Goal: Task Accomplishment & Management: Use online tool/utility

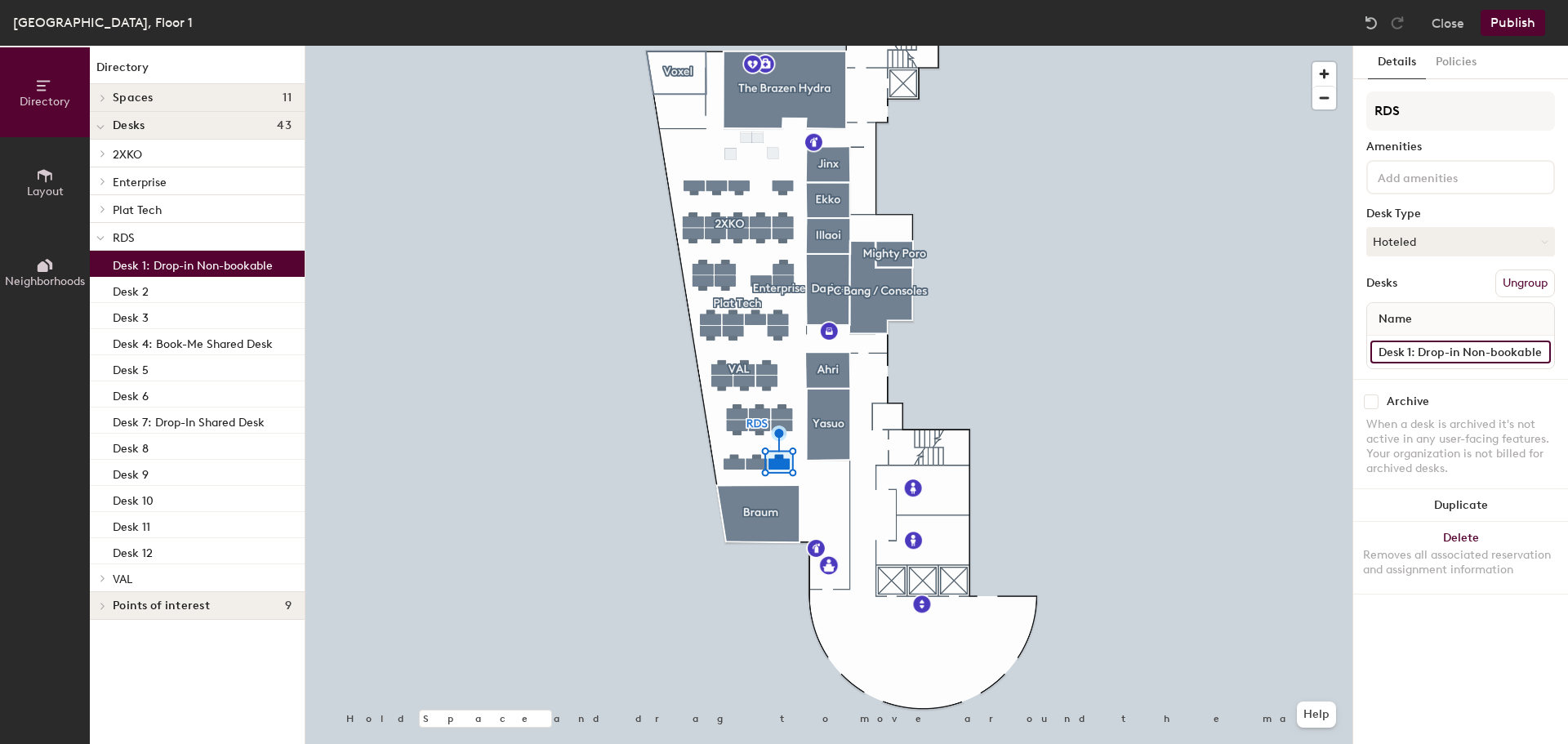
click at [1456, 346] on input "Desk 1: Drop-in Non-bookable" at bounding box center [1462, 352] width 181 height 23
click at [1472, 348] on input "Desk 1: Drop-in Non-bookable" at bounding box center [1462, 352] width 181 height 23
drag, startPoint x: 1419, startPoint y: 350, endPoint x: 1544, endPoint y: 362, distance: 125.6
click at [1544, 362] on input "Desk 1: Drop-in Non-bookable" at bounding box center [1462, 352] width 181 height 23
click at [1542, 354] on input "Desk 1: Drop-in Non-bookable" at bounding box center [1462, 352] width 181 height 23
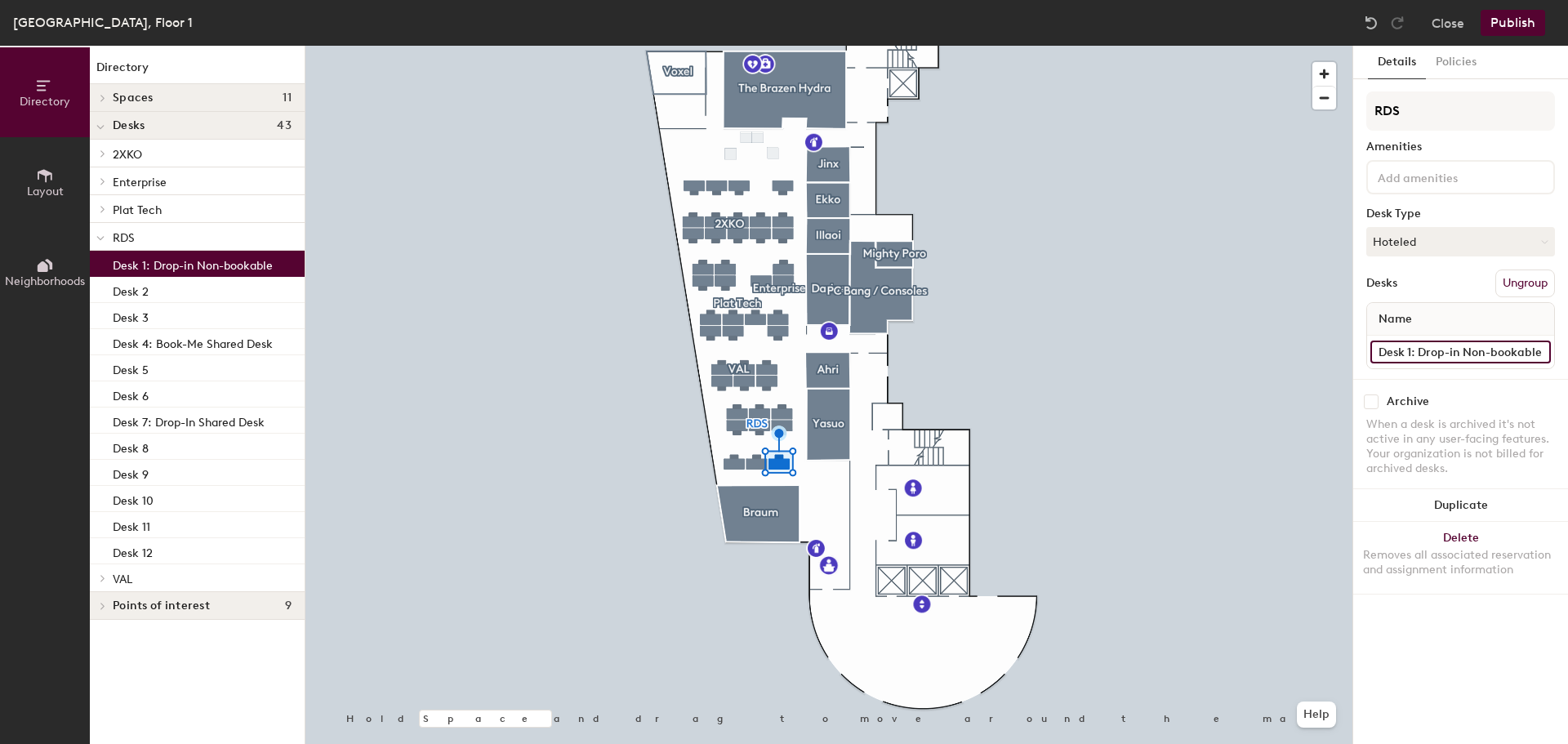
drag, startPoint x: 1542, startPoint y: 352, endPoint x: 1418, endPoint y: 345, distance: 124.2
click at [1418, 345] on input "Desk 1: Drop-in Non-bookable" at bounding box center [1462, 352] width 181 height 23
drag, startPoint x: 1421, startPoint y: 349, endPoint x: 1543, endPoint y: 359, distance: 122.4
click at [1543, 359] on input "Desk 1: Drop-in Non-bookable" at bounding box center [1462, 352] width 181 height 23
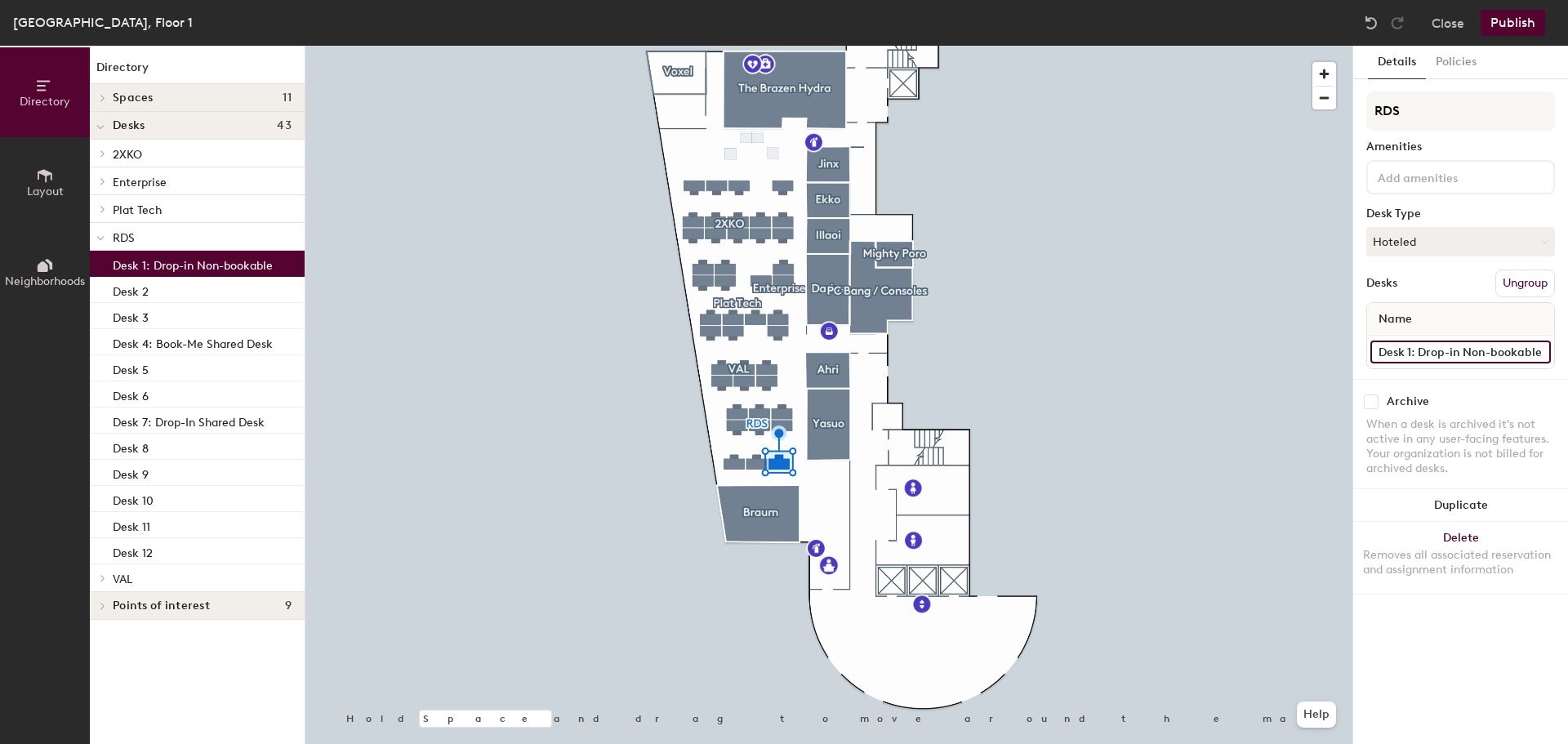
click at [1543, 359] on input "Desk 1: Drop-in Non-bookable" at bounding box center [1462, 352] width 181 height 23
click at [1499, 357] on input "Desk 1: Book-Me Shared" at bounding box center [1462, 352] width 181 height 23
click at [1505, 353] on input "Desk 1: Book-Me Shared" at bounding box center [1462, 352] width 181 height 23
type input "Desk 1: Book-Me Shared Desk"
click at [782, 46] on div at bounding box center [828, 46] width 1047 height 0
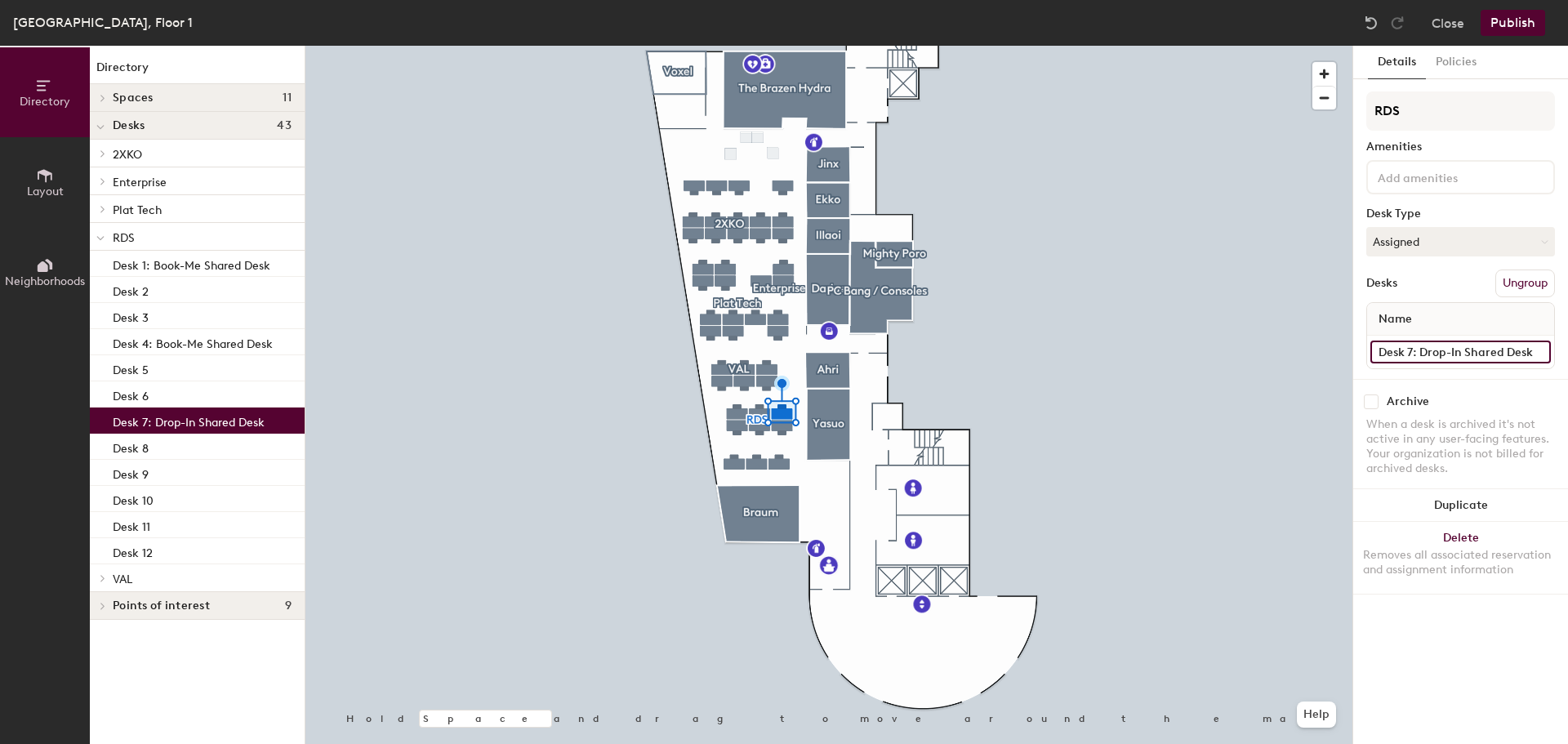
click at [1426, 352] on input "Desk 7: Drop-In Shared Desk" at bounding box center [1462, 352] width 181 height 23
drag, startPoint x: 1421, startPoint y: 351, endPoint x: 1540, endPoint y: 351, distance: 119.0
click at [1540, 351] on input "Desk 7: Drop-In Shared Desk" at bounding box center [1462, 352] width 181 height 23
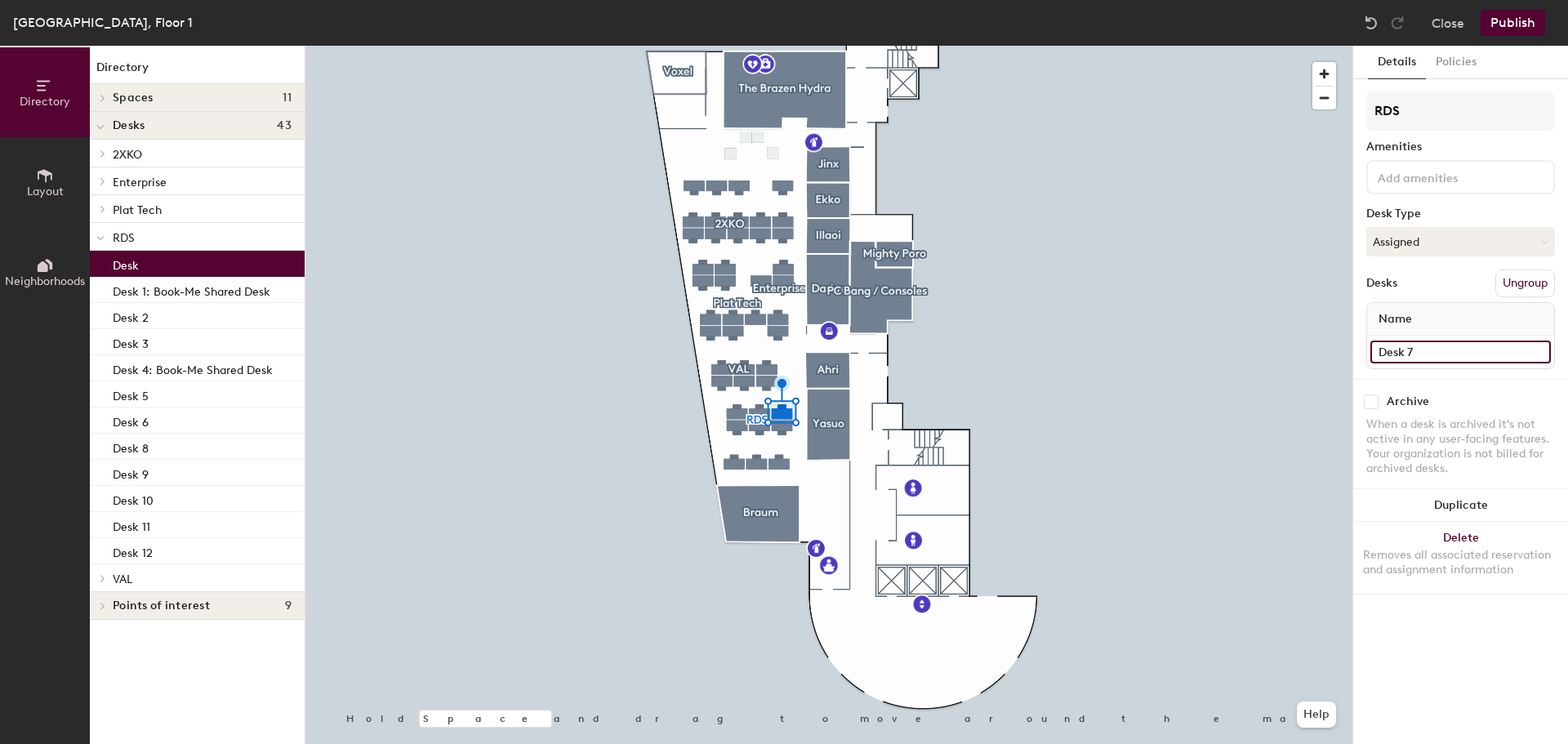
type input "Desk 7"
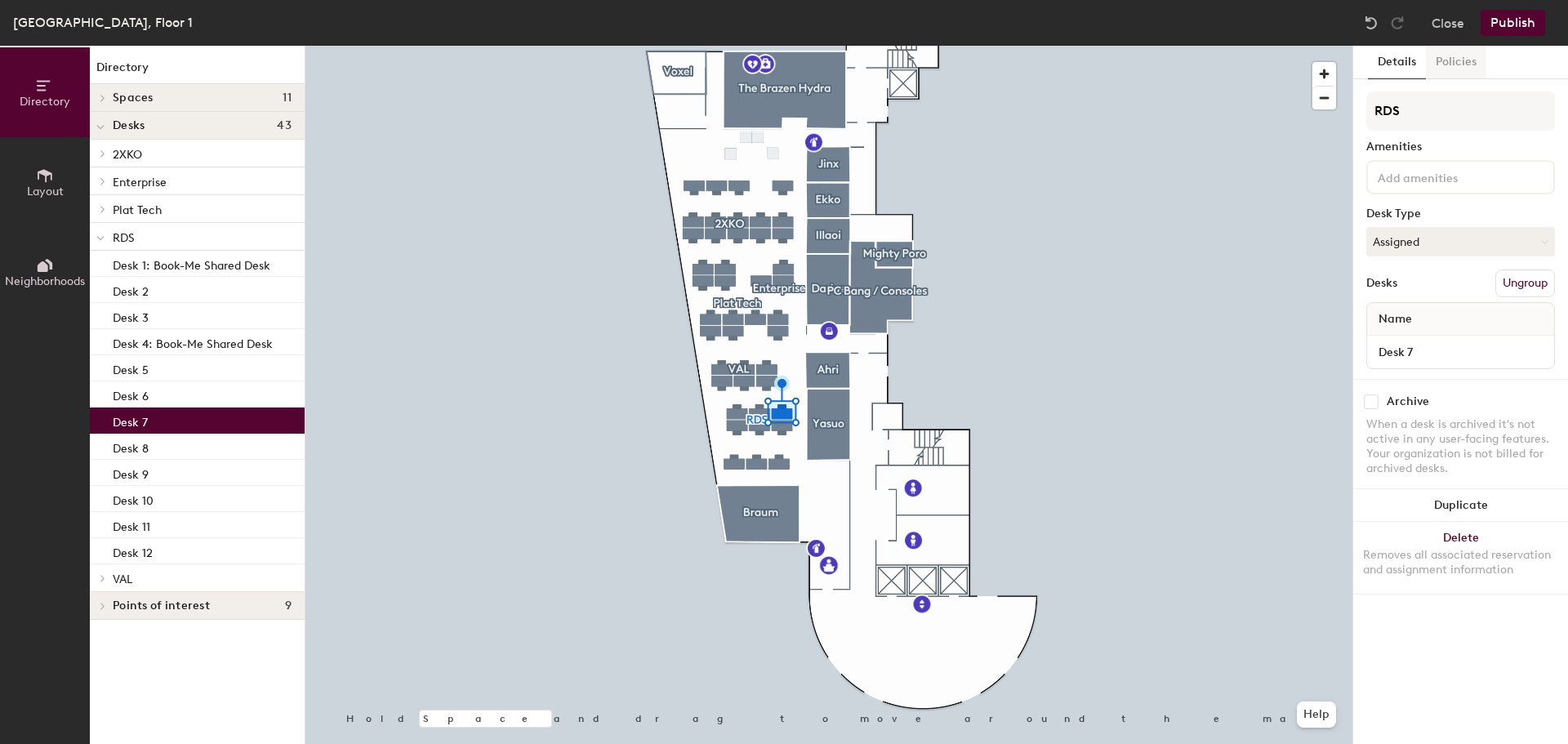
click at [1471, 66] on button "Policies" at bounding box center [1456, 63] width 61 height 34
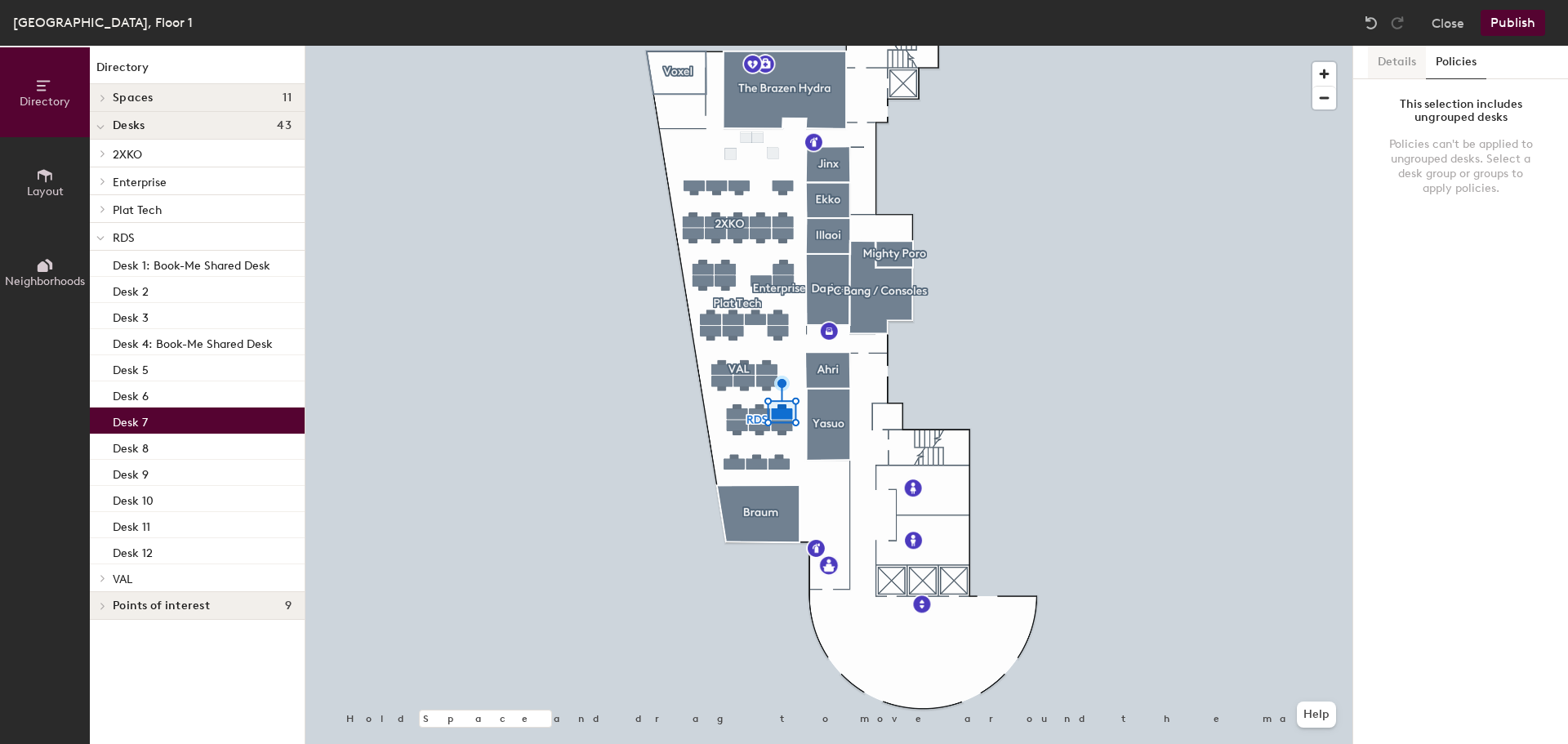
click at [1404, 64] on button "Details" at bounding box center [1397, 63] width 58 height 34
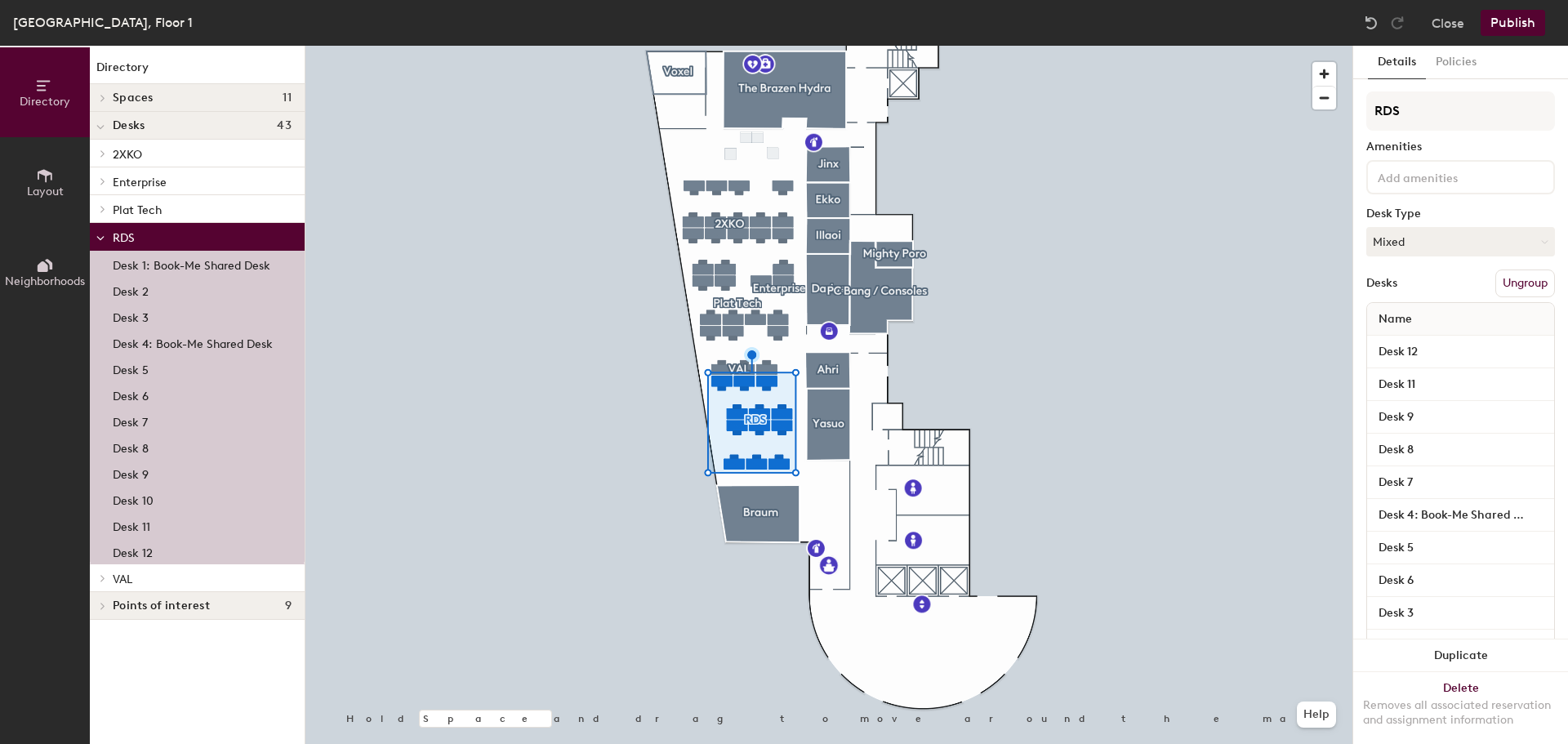
click at [1511, 23] on button "Publish" at bounding box center [1512, 23] width 65 height 26
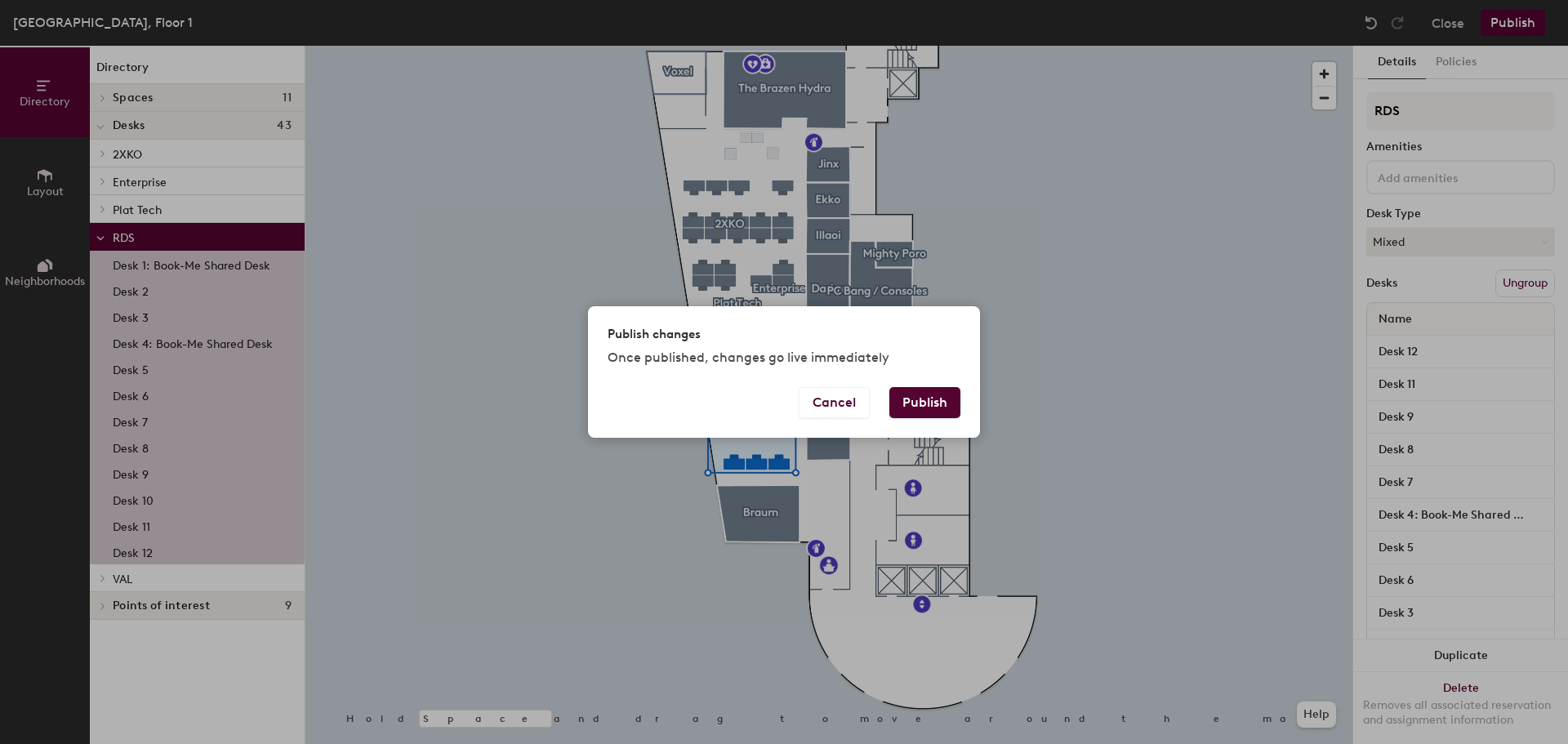
click at [924, 396] on button "Publish" at bounding box center [925, 402] width 71 height 31
